Goal: Navigation & Orientation: Find specific page/section

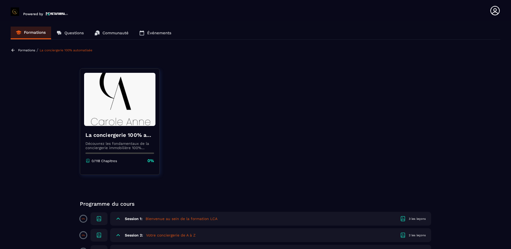
click at [28, 33] on p "Formations" at bounding box center [35, 32] width 22 height 5
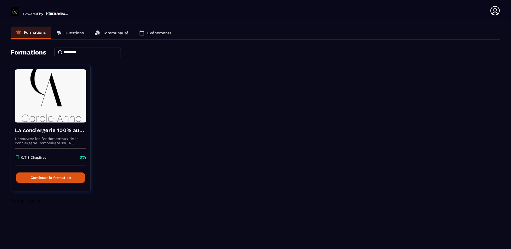
click at [491, 9] on icon at bounding box center [494, 10] width 11 height 11
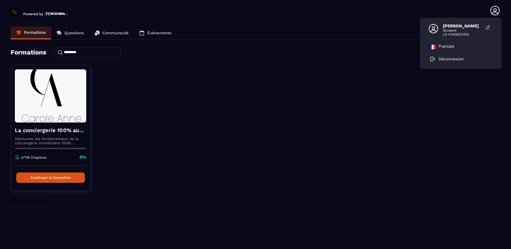
click at [289, 15] on header "Powered by [PERSON_NAME] Student LS FORMATION Français Déconnexion [PERSON_NAME…" at bounding box center [255, 10] width 511 height 21
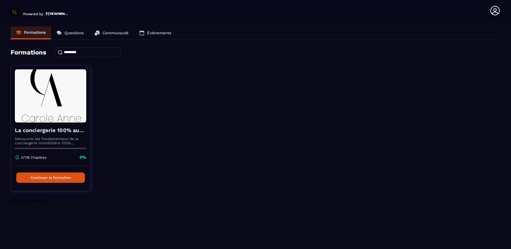
click at [109, 30] on link "Communauté" at bounding box center [111, 33] width 45 height 13
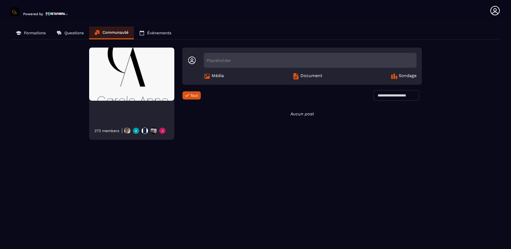
click at [153, 31] on p "Événements" at bounding box center [159, 33] width 24 height 5
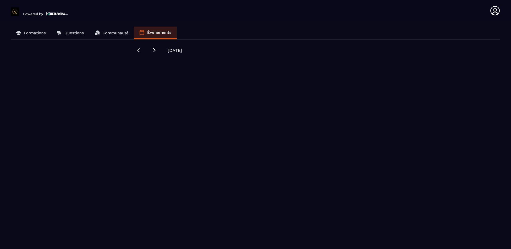
click at [32, 31] on p "Formations" at bounding box center [35, 33] width 22 height 5
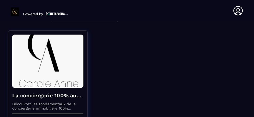
scroll to position [27, 0]
